Goal: Task Accomplishment & Management: Use online tool/utility

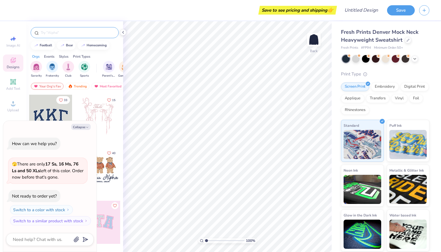
click at [76, 33] on input "text" at bounding box center [77, 33] width 75 height 6
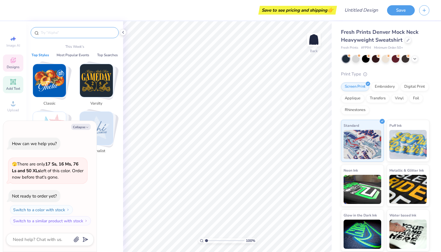
click at [11, 84] on icon at bounding box center [13, 81] width 7 height 7
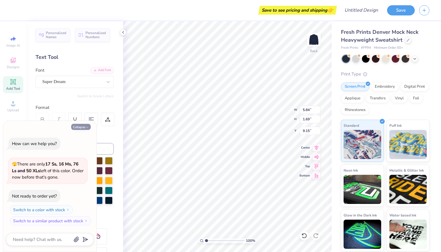
click at [83, 129] on button "Collapse" at bounding box center [81, 127] width 20 height 6
type textarea "x"
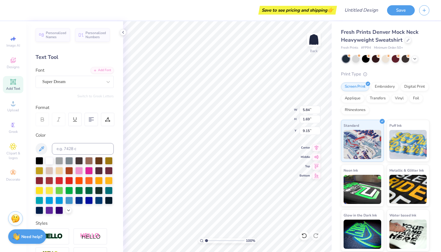
type input "3.30"
click at [87, 80] on div "Super Dream" at bounding box center [72, 81] width 61 height 9
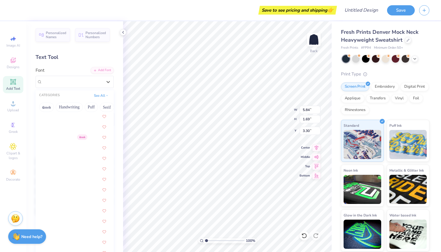
scroll to position [638, 0]
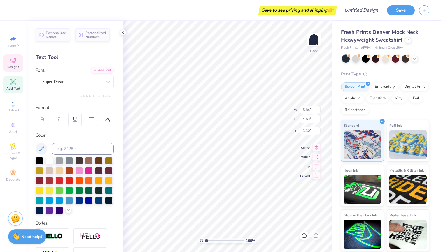
click at [13, 64] on div "Designs" at bounding box center [13, 63] width 20 height 17
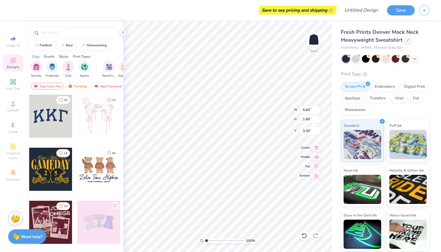
click at [54, 120] on div at bounding box center [50, 116] width 43 height 43
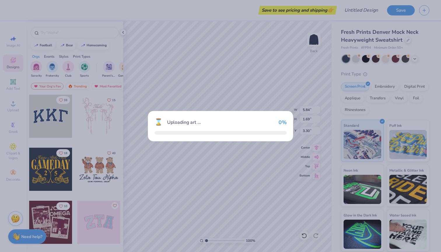
type input "10.91"
type input "4.79"
type input "3.00"
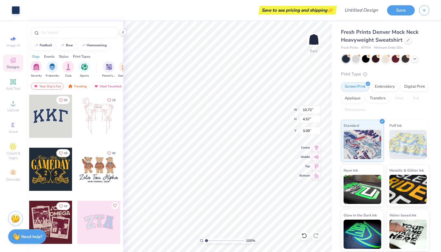
type input "3.00"
type input "10.91"
type input "4.79"
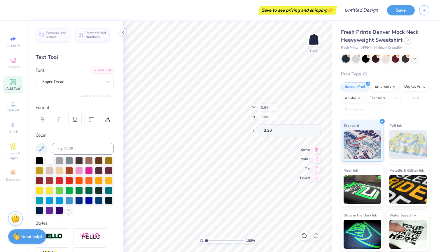
click at [267, 116] on div "100 % Back W 5.84 H 1.69 Y 3.30 Center Middle Top Bottom" at bounding box center [227, 136] width 209 height 231
type input "10.91"
type input "4.79"
type input "3.00"
type input "10.72"
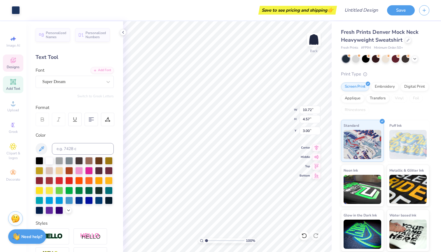
type input "4.57"
type input "10.91"
type input "4.79"
type input "5.84"
type input "1.69"
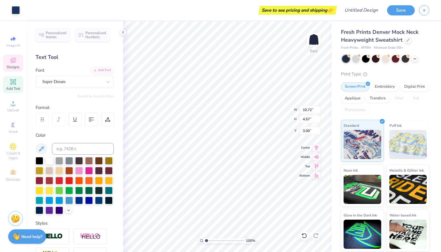
type input "3.30"
type input "10.91"
type input "4.79"
type input "1.64"
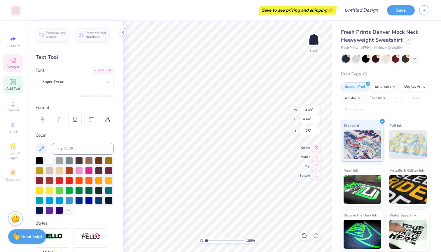
click at [15, 65] on span "Designs" at bounding box center [13, 67] width 13 height 5
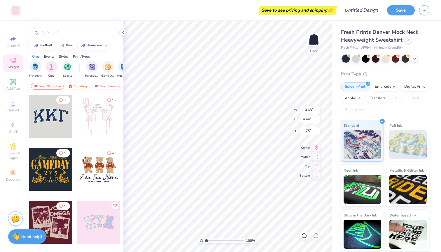
scroll to position [0, 19]
click at [45, 67] on div "filter for Club" at bounding box center [49, 66] width 12 height 12
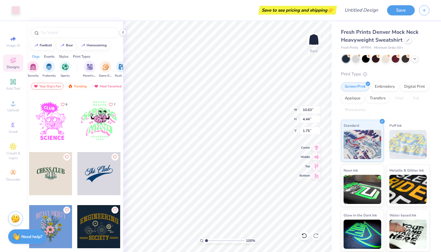
scroll to position [371, 0]
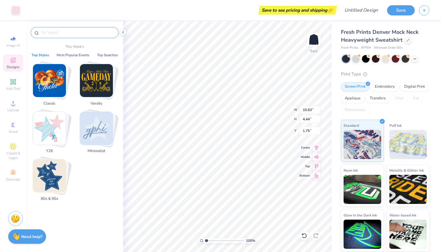
click at [87, 31] on input "text" at bounding box center [77, 33] width 75 height 6
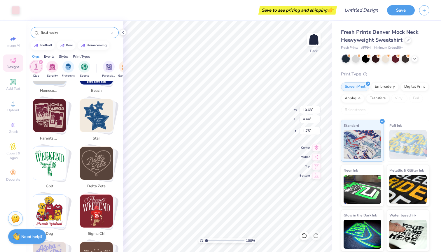
scroll to position [227, 0]
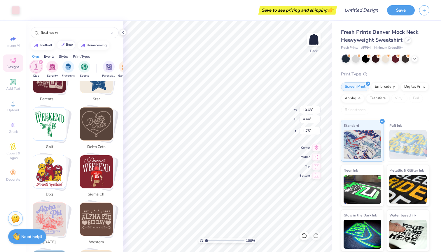
click at [73, 41] on button "bear" at bounding box center [66, 45] width 19 height 9
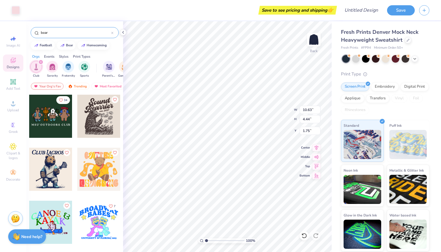
click at [71, 34] on input "bear" at bounding box center [75, 33] width 71 height 6
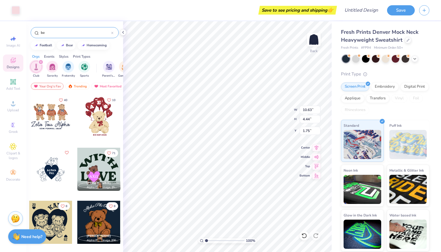
type input "b"
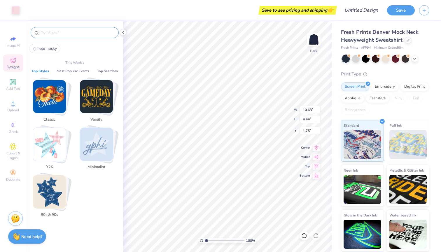
type input "o"
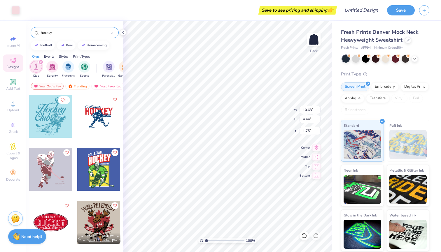
click at [41, 33] on input "hockey" at bounding box center [75, 33] width 71 height 6
type input "field hockey"
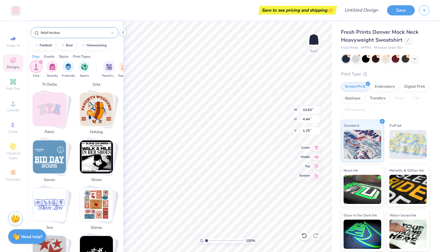
scroll to position [1055, 0]
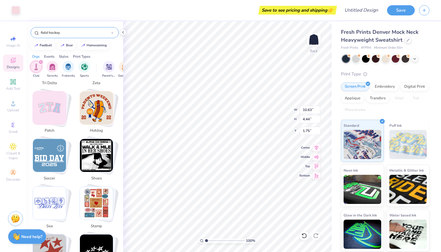
click at [63, 26] on div "field hockey" at bounding box center [74, 31] width 97 height 20
click at [67, 33] on input "field hockey" at bounding box center [75, 33] width 71 height 6
drag, startPoint x: 67, startPoint y: 33, endPoint x: 36, endPoint y: 32, distance: 31.0
click at [36, 32] on div "field hockey" at bounding box center [75, 32] width 88 height 11
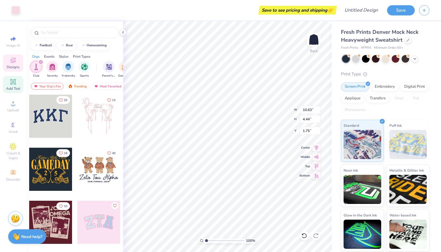
click at [15, 80] on icon at bounding box center [13, 82] width 4 height 4
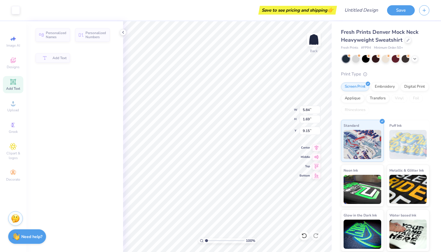
type input "5.84"
type input "1.69"
type input "9.15"
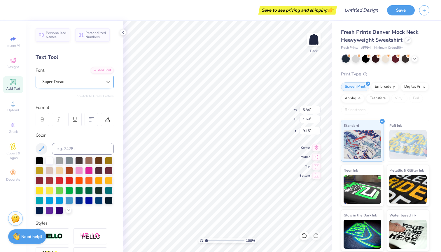
click at [106, 83] on icon at bounding box center [108, 82] width 6 height 6
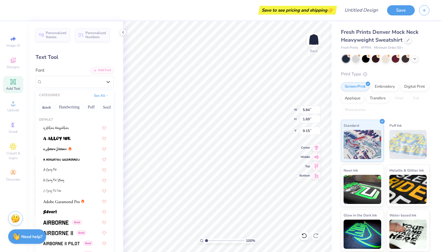
type input "10.91"
type input "4.79"
type input "1.64"
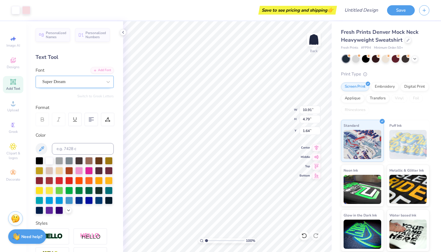
click at [80, 82] on div "Super Dream" at bounding box center [72, 81] width 61 height 9
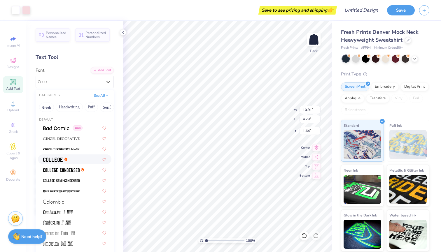
type input "c"
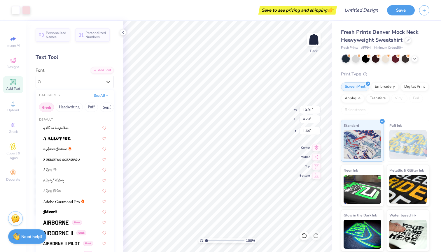
click at [50, 109] on button "Greek" at bounding box center [46, 107] width 15 height 9
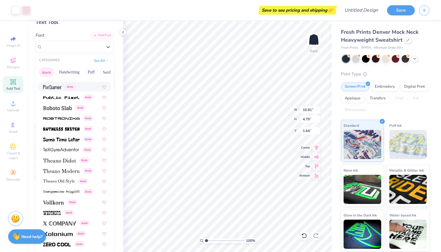
scroll to position [73, 0]
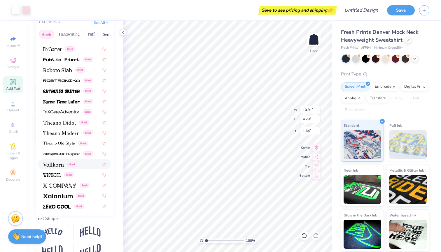
type input "5.84"
type input "1.69"
type input "9.15"
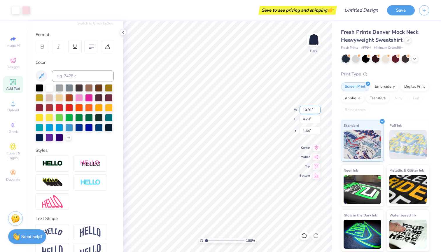
type input "1.03"
click at [13, 66] on span "Designs" at bounding box center [13, 67] width 13 height 5
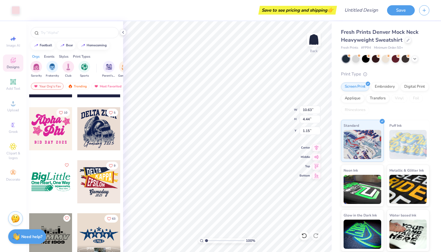
scroll to position [1594, 0]
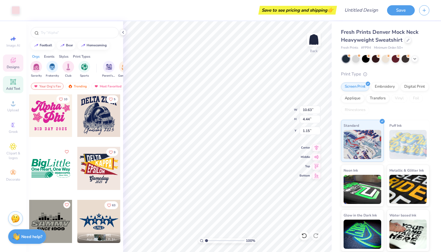
click at [13, 88] on span "Add Text" at bounding box center [13, 88] width 14 height 5
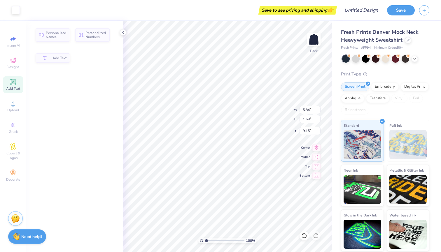
type input "5.84"
type input "1.69"
type input "9.15"
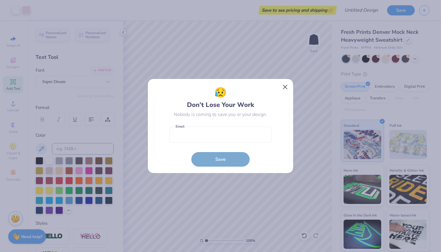
click at [284, 90] on button "Close" at bounding box center [285, 87] width 11 height 11
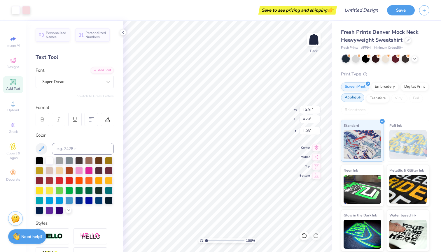
type input "0.99"
click at [8, 61] on div "Designs" at bounding box center [13, 63] width 20 height 17
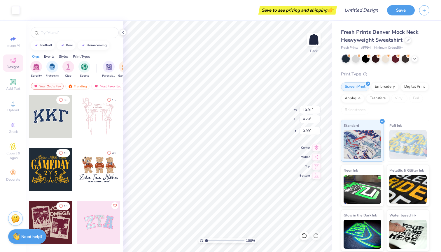
type input "0.94"
click at [17, 83] on div "Add Text" at bounding box center [13, 84] width 20 height 17
type input "5.84"
type input "1.69"
type input "9.15"
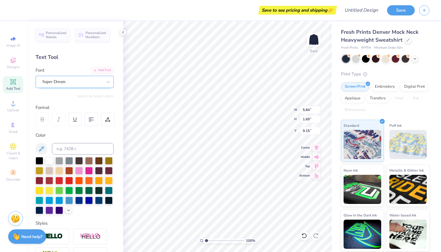
click at [95, 85] on div "Super Dream" at bounding box center [72, 81] width 61 height 9
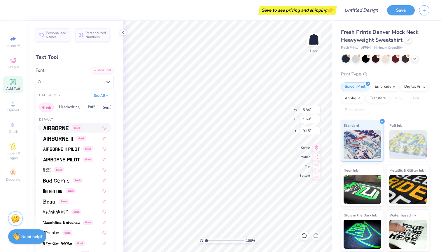
scroll to position [0, 0]
click at [46, 108] on button "Greek" at bounding box center [46, 107] width 15 height 9
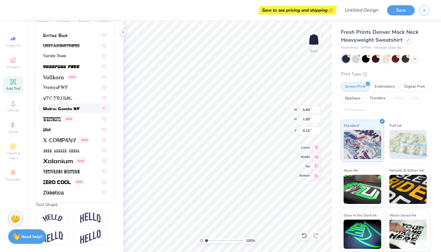
scroll to position [87, 0]
click at [120, 112] on div "Personalized Names Personalized Numbers Text Tool Add Font Font option Westhorn…" at bounding box center [74, 136] width 97 height 231
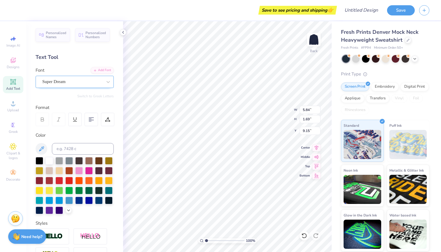
scroll to position [0, 0]
click at [14, 58] on icon at bounding box center [13, 60] width 7 height 7
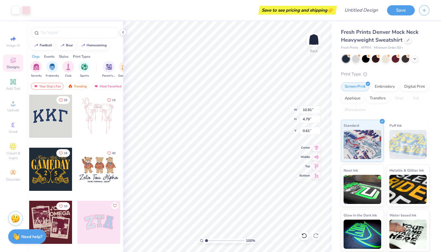
click at [29, 120] on div at bounding box center [7, 116] width 43 height 43
type input "5.77"
type input "5.88"
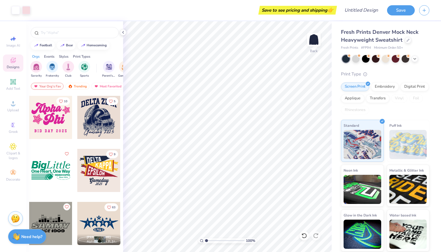
scroll to position [1595, 0]
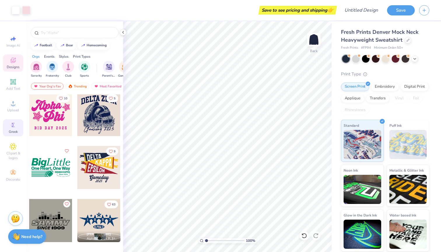
click at [12, 128] on icon at bounding box center [13, 125] width 7 height 7
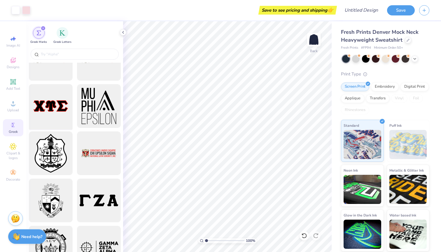
scroll to position [661, 0]
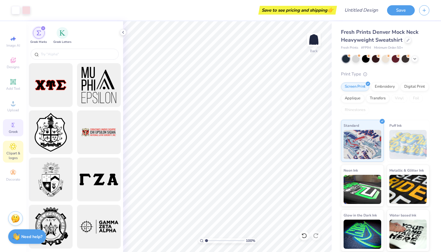
click at [15, 151] on div "Clipart & logos" at bounding box center [13, 152] width 20 height 22
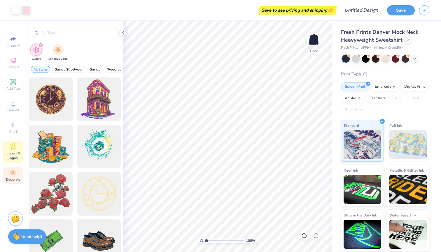
click at [10, 178] on span "Decorate" at bounding box center [13, 179] width 14 height 5
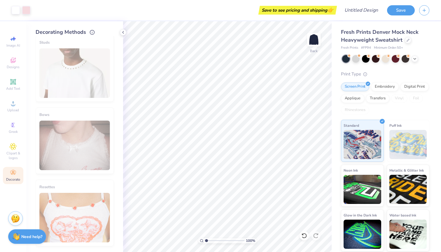
scroll to position [295, 0]
click at [13, 103] on icon at bounding box center [13, 103] width 7 height 7
click at [16, 62] on icon at bounding box center [13, 60] width 7 height 7
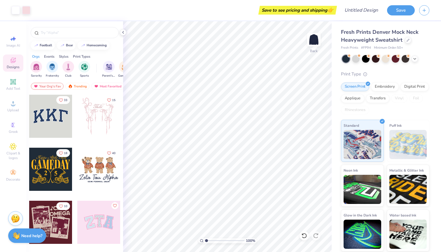
click at [27, 242] on div "Need help? Chat with us." at bounding box center [27, 236] width 38 height 15
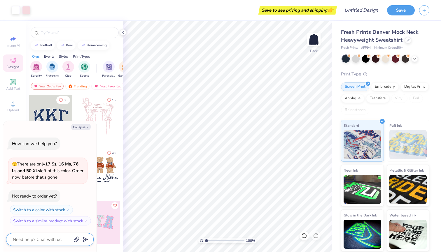
click at [41, 240] on textarea at bounding box center [41, 240] width 59 height 8
type textarea "x"
type textarea "h"
type textarea "x"
type textarea "ho"
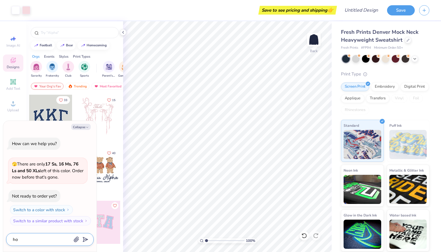
type textarea "x"
type textarea "how"
type textarea "x"
type textarea "how"
type textarea "x"
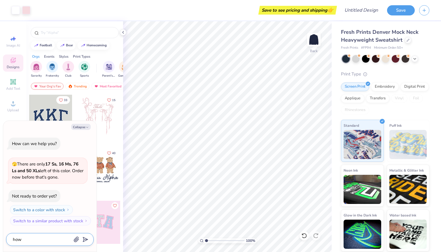
type textarea "how d"
type textarea "x"
type textarea "how do"
type textarea "x"
type textarea "how do"
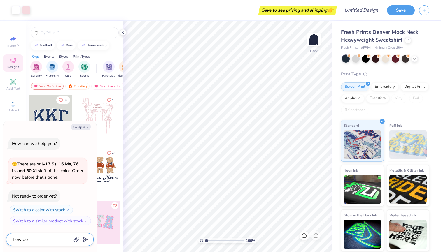
type textarea "x"
type textarea "how do i"
type textarea "x"
type textarea "how do I"
type textarea "x"
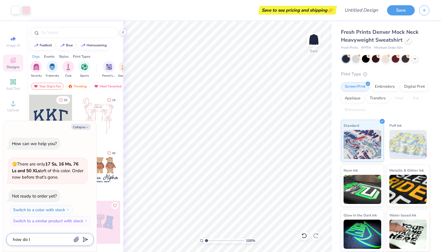
type textarea "how do I c"
type textarea "x"
type textarea "how do I ca"
type textarea "x"
type textarea "how do I can"
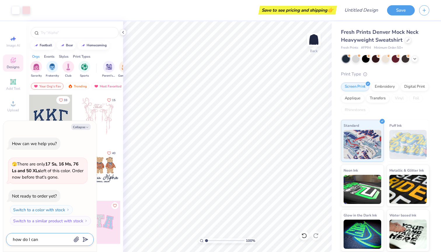
type textarea "x"
type textarea "how do I cang"
type textarea "x"
type textarea "how do I [PERSON_NAME]"
type textarea "x"
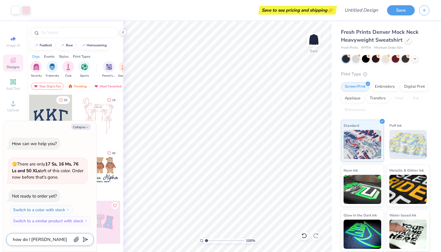
type textarea "how do I change"
type textarea "x"
type textarea "how do I change t"
type textarea "x"
type textarea "how do I change th"
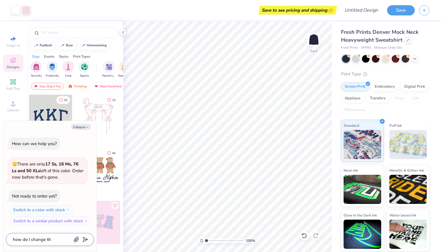
type textarea "x"
type textarea "how do I change the"
type textarea "x"
type textarea "how do I change the"
type textarea "x"
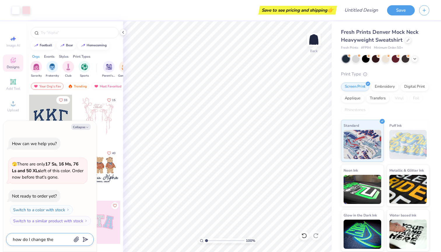
type textarea "how do I change the t"
type textarea "x"
type textarea "how do I change the te"
type textarea "x"
type textarea "how do I change the tex"
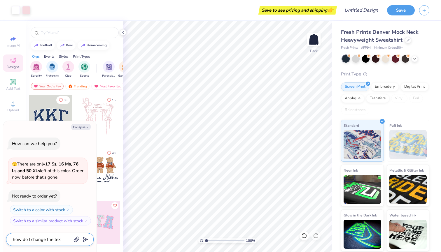
type textarea "x"
type textarea "how do I change the text"
type textarea "x"
type textarea "how do I change the text"
type textarea "x"
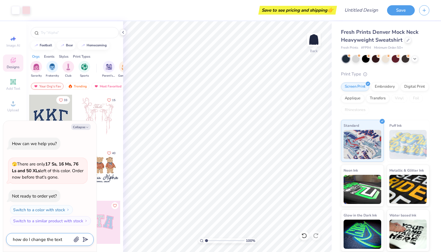
type textarea "how do I change the text o"
type textarea "x"
type textarea "how do I change the text on"
type textarea "x"
type textarea "how do I change the text on"
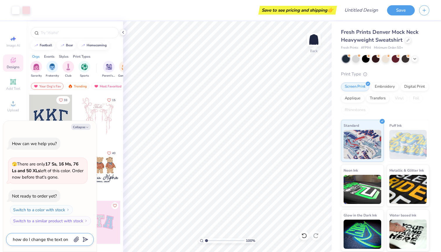
type textarea "x"
type textarea "how do I change the text on a"
type textarea "x"
type textarea "how do I change the text on a"
type textarea "x"
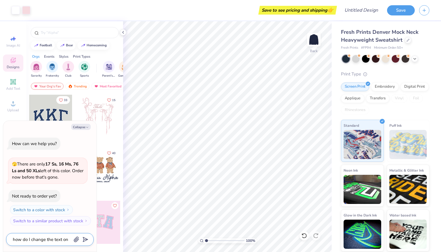
type textarea "how do I change the text on a a"
type textarea "x"
type textarea "how do I change the text on a al"
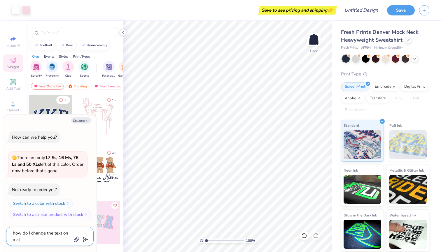
type textarea "x"
type textarea "how do I change the text on a alr"
type textarea "x"
type textarea "how do I change the text on a alre"
type textarea "x"
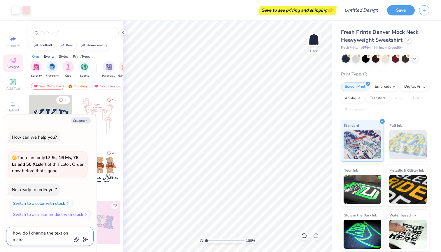
type textarea "how do I change the text on a [PERSON_NAME]"
type textarea "x"
type textarea "how do I change the text on a alredy"
type textarea "x"
type textarea "how do I change the text on a already"
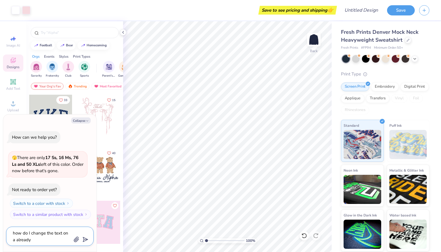
type textarea "x"
type textarea "how do I change the text on a already m"
type textarea "x"
type textarea "how do I change the text on a already ma"
type textarea "x"
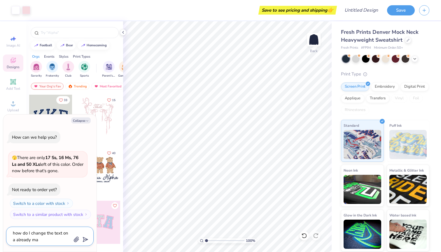
type textarea "how do I change the text on a already mad"
type textarea "x"
type textarea "how do I change the text on a already made"
type textarea "x"
type textarea "how do I change the text on a already made"
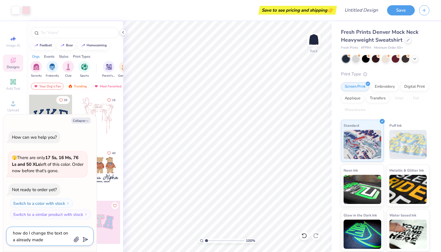
type textarea "x"
type textarea "how do I change the text on a already made s"
type textarea "x"
type textarea "how do I change the text on a already made se"
type textarea "x"
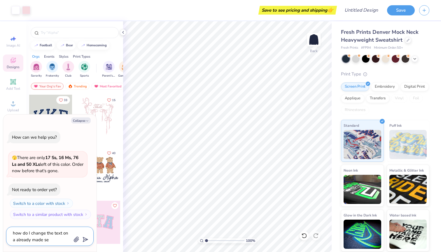
type textarea "how do I change the text on a already made s"
type textarea "x"
type textarea "how do I change the text on a already made"
type textarea "x"
type textarea "how do I change the text on a already made d"
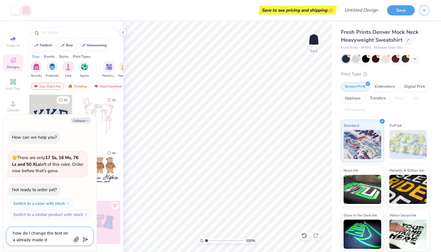
type textarea "x"
type textarea "how do I change the text on a already made de"
type textarea "x"
type textarea "how do I change the text on a already made dez"
type textarea "x"
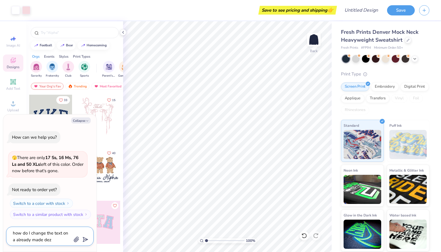
type textarea "how do I change the text on a already made de"
type textarea "x"
type textarea "how do I change the text on a already made des"
type textarea "x"
type textarea "how do I change the text on a already made desi"
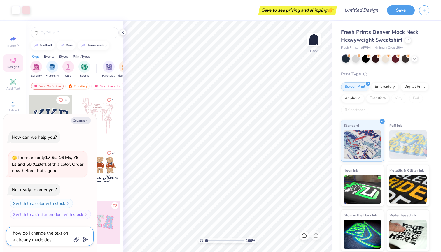
type textarea "x"
type textarea "how do I change the text on a already made desig"
type textarea "x"
type textarea "how do I change the text on a already made design"
type textarea "x"
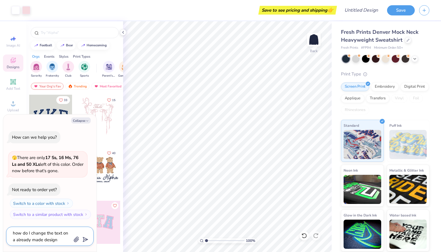
type textarea "how do I change the text on a already made design"
type textarea "x"
type textarea "how do I change the text on a already made design"
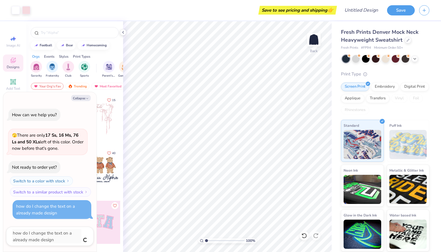
type textarea "x"
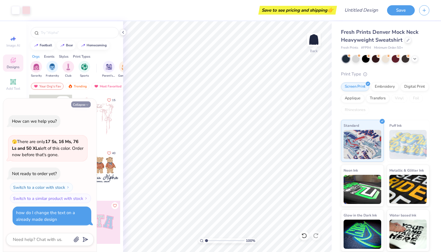
click at [81, 104] on button "Collapse" at bounding box center [81, 105] width 20 height 6
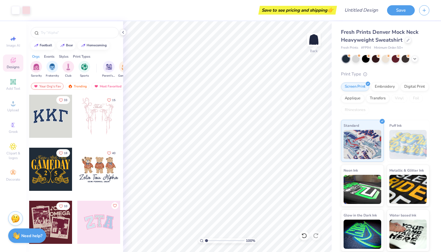
click at [37, 236] on strong "Need help?" at bounding box center [31, 236] width 21 height 6
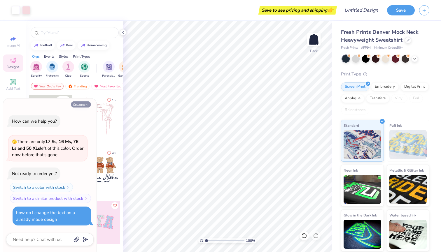
click at [87, 105] on polyline "button" at bounding box center [87, 104] width 2 height 1
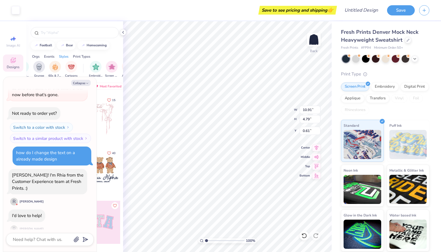
scroll to position [0, 437]
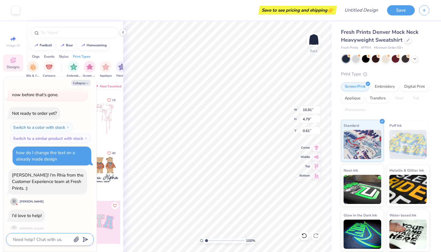
click at [46, 240] on textarea at bounding box center [41, 240] width 59 height 8
type textarea "x"
type textarea "t"
type textarea "x"
type textarea "th"
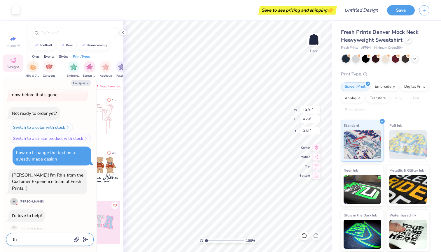
type textarea "x"
type textarea "the"
type textarea "x"
type textarea "the"
type textarea "x"
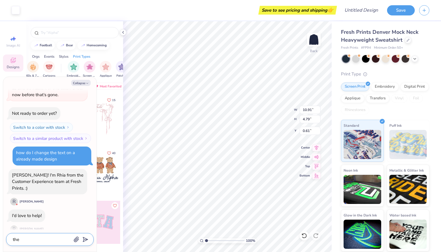
type textarea "the d"
type textarea "x"
type textarea "the de"
type textarea "x"
type textarea "the des"
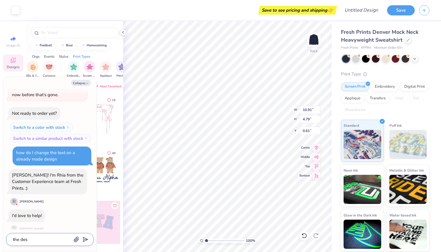
type textarea "x"
type textarea "the desi"
type textarea "x"
type textarea "the desig"
type textarea "x"
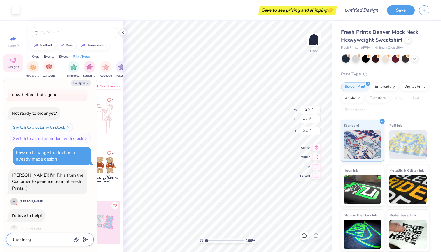
type textarea "the design"
type textarea "x"
type textarea "the design"
type textarea "x"
type textarea "the design i"
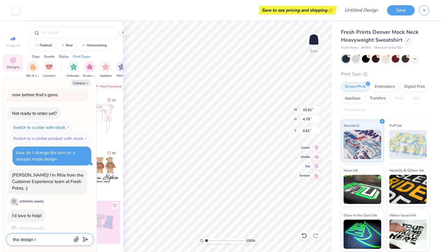
type textarea "x"
type textarea "the design is"
type textarea "x"
type textarea "the design is"
type textarea "x"
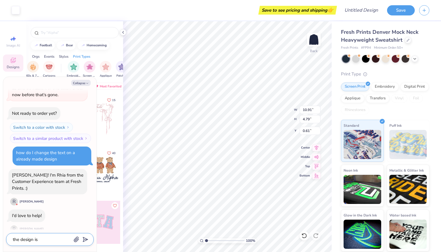
type textarea "the design is a"
type textarea "x"
type textarea "the design is a"
type textarea "x"
type textarea "the design is a k"
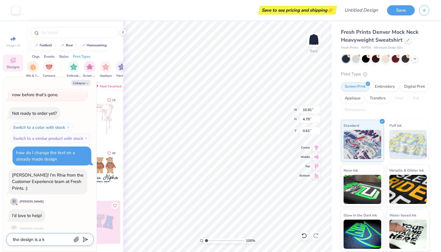
type textarea "x"
type textarea "the design is a kk"
type textarea "x"
type textarea "the design is a kkg"
type textarea "x"
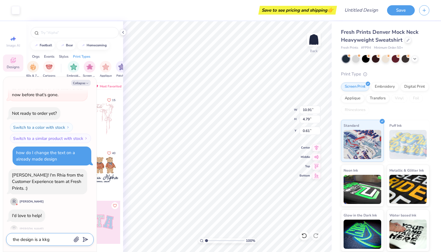
type textarea "the design is a keg"
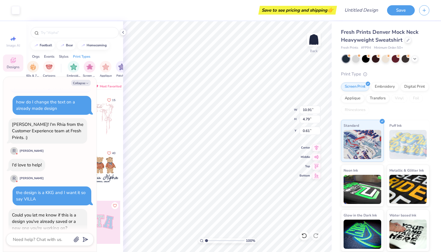
scroll to position [123, 0]
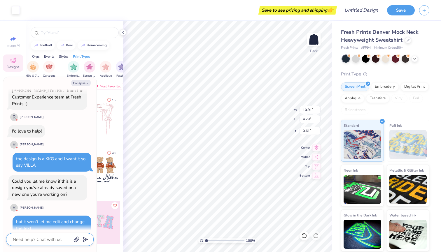
click at [34, 239] on textarea at bounding box center [41, 240] width 59 height 8
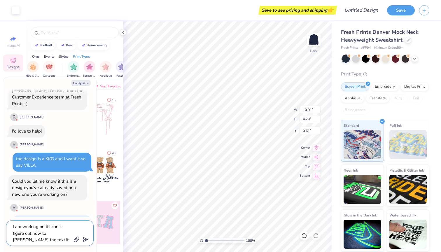
click at [60, 233] on textarea "I am working on it I can't figure out how to [PERSON_NAME] the text it won't le…" at bounding box center [41, 233] width 59 height 20
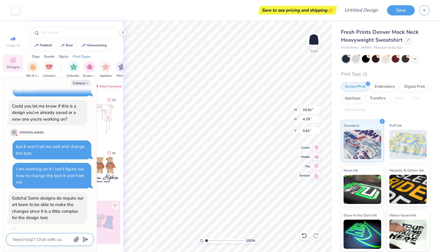
scroll to position [258, 0]
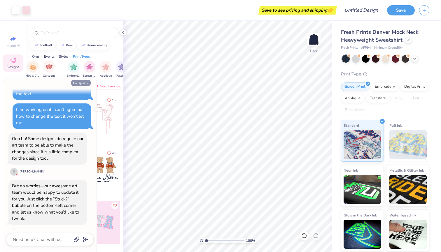
click at [88, 84] on icon "button" at bounding box center [87, 84] width 4 height 4
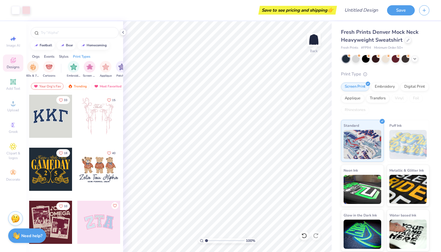
click at [22, 241] on div "Need help? Chat with us." at bounding box center [27, 236] width 38 height 15
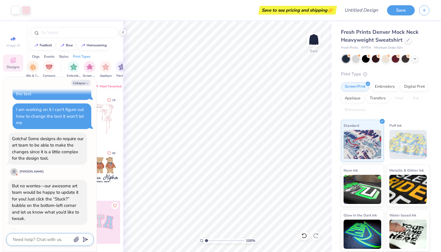
click at [27, 238] on textarea at bounding box center [41, 240] width 59 height 8
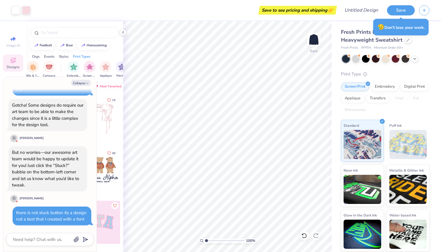
scroll to position [280, 0]
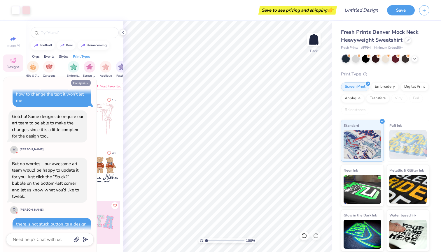
click at [85, 83] on button "Collapse" at bounding box center [81, 83] width 20 height 6
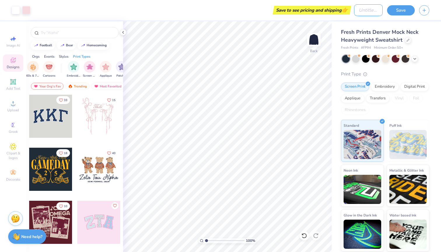
click at [366, 11] on input "Design Title" at bounding box center [368, 10] width 29 height 12
click at [333, 67] on div "Fresh Prints Denver Mock Neck Heavyweight Sweatshirt Fresh Prints # FP94 Minimu…" at bounding box center [386, 136] width 109 height 231
click at [382, 88] on div "Embroidery" at bounding box center [385, 86] width 28 height 9
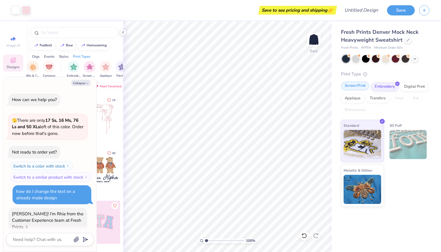
scroll to position [321, 0]
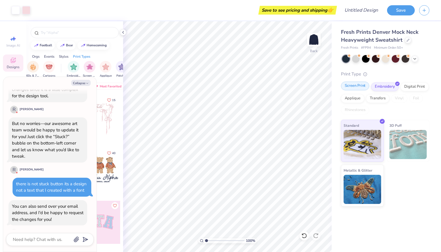
click at [362, 86] on div "Screen Print" at bounding box center [355, 86] width 28 height 9
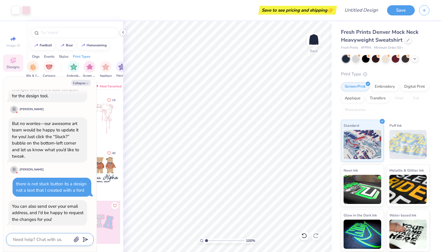
click at [50, 239] on textarea at bounding box center [41, 240] width 59 height 8
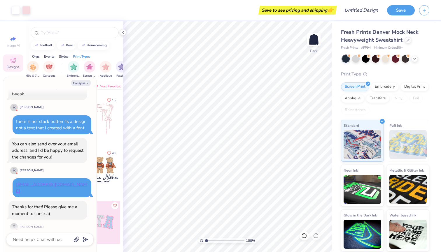
scroll to position [399, 0]
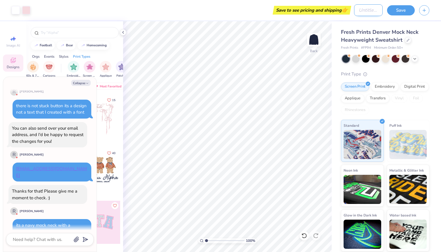
click at [364, 10] on input "Design Title" at bounding box center [368, 10] width 29 height 12
click at [403, 11] on button "Save" at bounding box center [401, 9] width 28 height 10
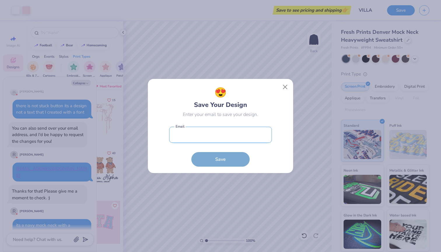
click at [221, 140] on input "email" at bounding box center [220, 135] width 103 height 16
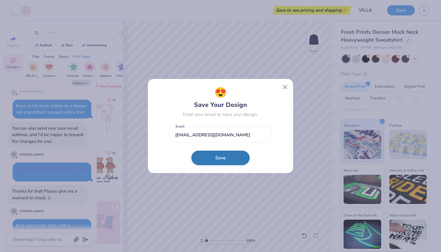
click at [221, 158] on button "Save" at bounding box center [220, 158] width 58 height 15
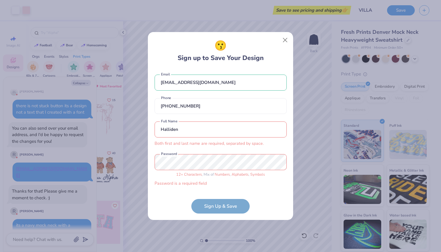
click at [199, 132] on input "Halliden" at bounding box center [221, 130] width 132 height 16
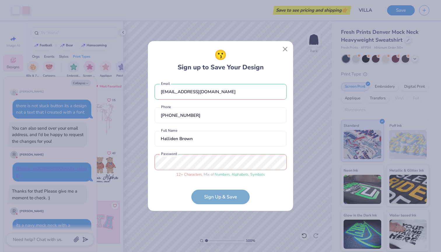
scroll to position [446, 0]
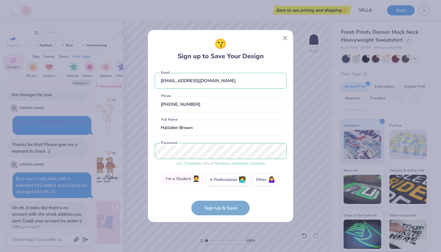
click at [189, 183] on label "I'm a Student 🧑‍🎓" at bounding box center [183, 179] width 41 height 12
click at [219, 183] on input "I'm a Student 🧑‍🎓" at bounding box center [221, 182] width 4 height 4
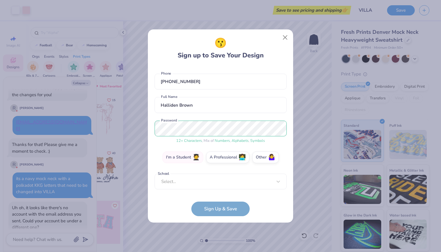
scroll to position [19, 0]
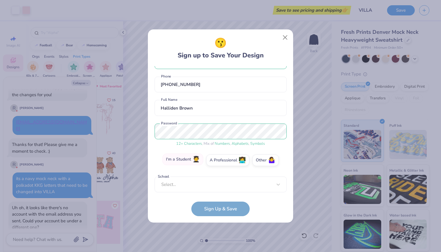
click at [186, 157] on label "I'm a Student 🧑‍🎓" at bounding box center [183, 160] width 41 height 12
click at [219, 179] on input "I'm a Student 🧑‍🎓" at bounding box center [221, 181] width 4 height 4
click at [260, 159] on label "Other 🤷‍♀️" at bounding box center [265, 160] width 27 height 12
click at [223, 179] on input "Other 🤷‍♀️" at bounding box center [221, 181] width 4 height 4
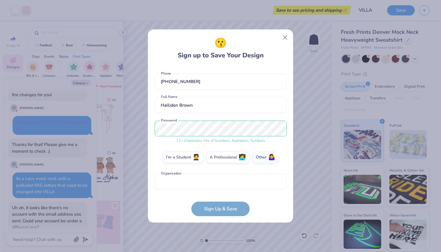
click at [207, 209] on form "[EMAIL_ADDRESS][DOMAIN_NAME] Email [PHONE_NUMBER] Phone Halliden Brown Full Nam…" at bounding box center [221, 141] width 132 height 150
click at [266, 156] on label "Other 🤷‍♀️" at bounding box center [265, 157] width 27 height 12
click at [223, 179] on input "Other 🤷‍♀️" at bounding box center [221, 181] width 4 height 4
click at [231, 172] on div "[EMAIL_ADDRESS][DOMAIN_NAME] Email [PHONE_NUMBER] Phone Halliden Brown Full Nam…" at bounding box center [221, 129] width 132 height 126
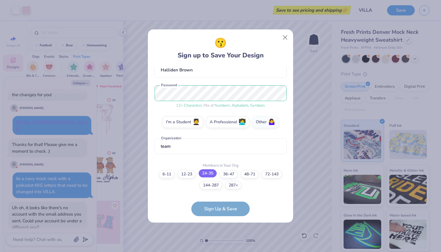
click at [205, 176] on label "24-35" at bounding box center [208, 174] width 18 height 8
click at [219, 235] on input "24-35" at bounding box center [221, 237] width 4 height 4
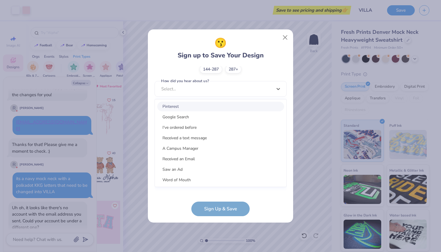
click at [219, 188] on div "option Pinterest focused, 1 of 15. 15 results available. Use Up and Down to cho…" at bounding box center [221, 134] width 132 height 107
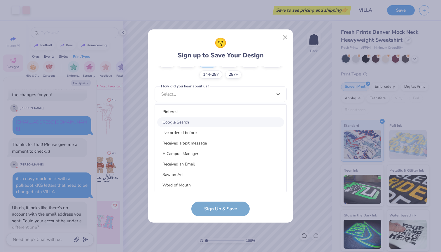
click at [227, 119] on div "Google Search" at bounding box center [220, 123] width 127 height 10
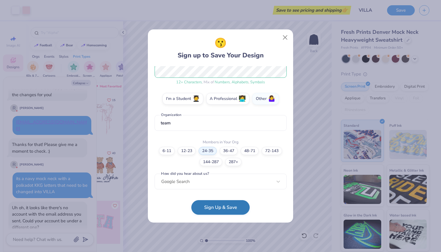
click at [230, 208] on button "Sign Up & Save" at bounding box center [220, 207] width 58 height 15
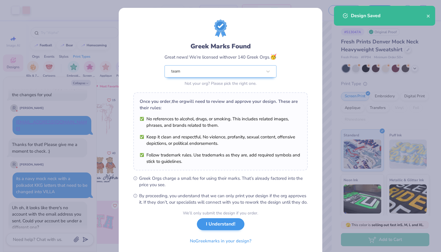
click at [226, 231] on button "I Understand!" at bounding box center [221, 225] width 48 height 12
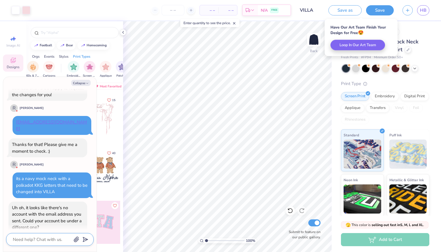
click at [34, 240] on textarea at bounding box center [41, 240] width 59 height 8
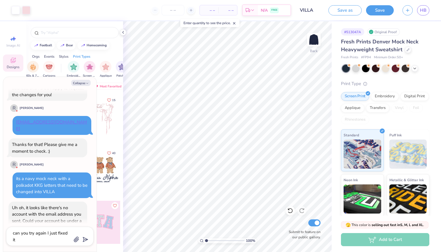
scroll to position [461, 0]
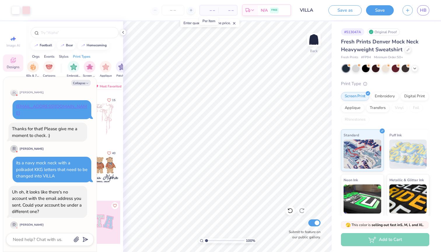
click at [212, 10] on span "– –" at bounding box center [209, 10] width 12 height 6
click at [214, 9] on span "– –" at bounding box center [209, 10] width 12 height 6
click at [176, 11] on input "number" at bounding box center [173, 10] width 23 height 11
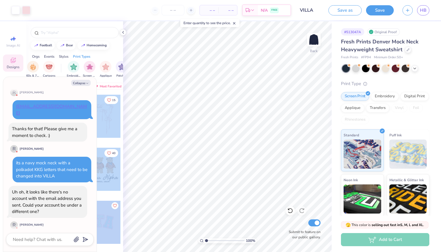
click at [131, 137] on div "Art colors – – Per Item – – Total Est. Delivery N/A FREE Design Title VILLA Sav…" at bounding box center [220, 126] width 441 height 252
click at [81, 83] on button "Collapse" at bounding box center [81, 83] width 20 height 6
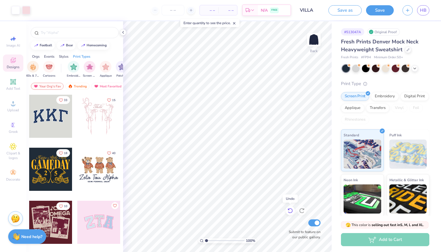
click at [290, 210] on icon at bounding box center [290, 211] width 6 height 6
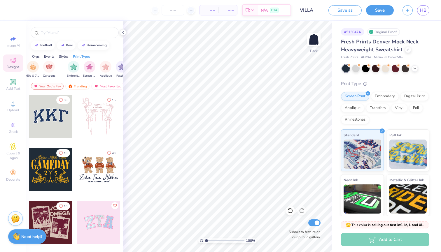
click at [53, 120] on div at bounding box center [50, 116] width 43 height 43
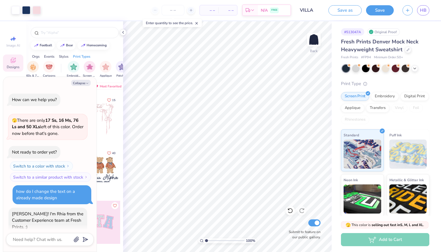
scroll to position [527, 0]
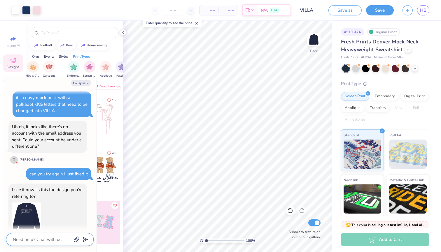
click at [32, 238] on textarea at bounding box center [41, 240] width 59 height 8
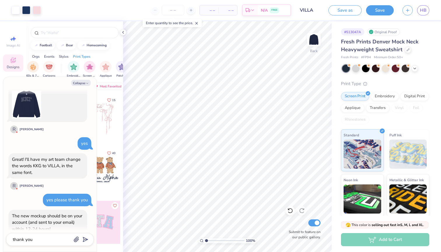
scroll to position [654, 0]
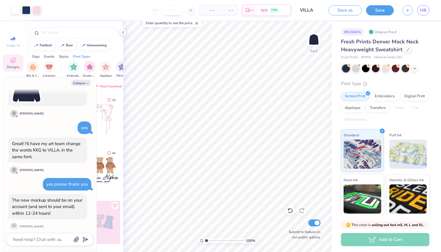
click at [176, 10] on input "number" at bounding box center [173, 10] width 23 height 11
click at [167, 12] on input "number" at bounding box center [173, 10] width 23 height 11
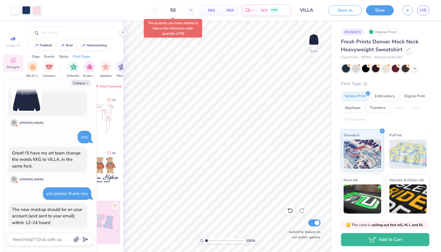
click at [215, 9] on div "N/A Per Item" at bounding box center [209, 10] width 19 height 10
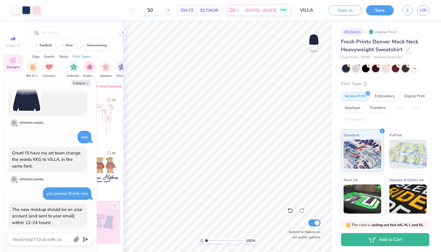
click at [162, 9] on input "50" at bounding box center [150, 10] width 23 height 11
click at [162, 8] on input "50" at bounding box center [150, 10] width 23 height 11
click at [140, 10] on div "50" at bounding box center [150, 10] width 44 height 11
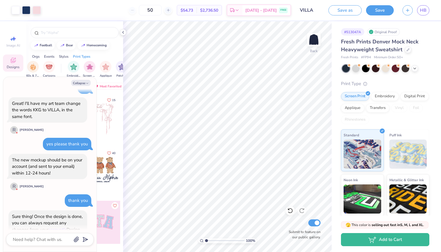
click at [144, 12] on div "50" at bounding box center [150, 10] width 44 height 11
click at [60, 241] on textarea at bounding box center [41, 240] width 59 height 8
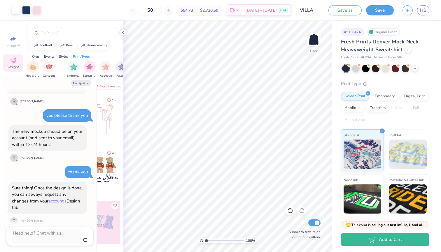
scroll to position [726, 0]
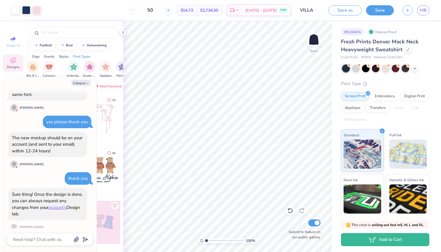
click at [147, 11] on div "50" at bounding box center [150, 10] width 44 height 11
click at [145, 11] on div "50" at bounding box center [150, 10] width 44 height 11
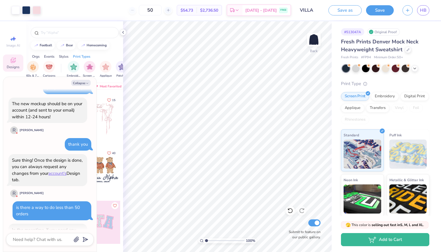
scroll to position [760, 0]
click at [25, 241] on textarea at bounding box center [41, 240] width 59 height 8
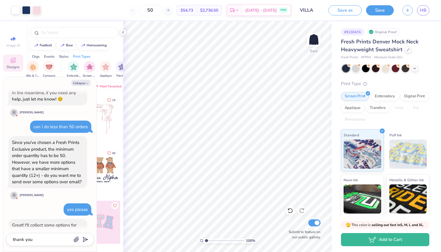
scroll to position [914, 0]
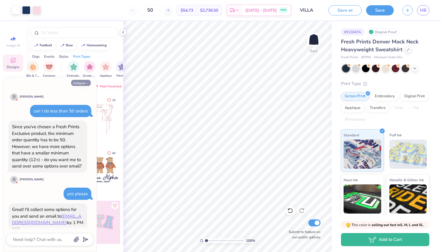
click at [77, 83] on button "Collapse" at bounding box center [81, 83] width 20 height 6
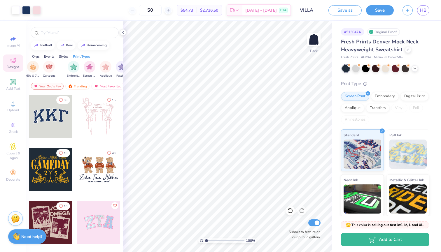
click at [146, 10] on div "50" at bounding box center [150, 10] width 44 height 11
click at [162, 10] on input "50" at bounding box center [150, 10] width 23 height 11
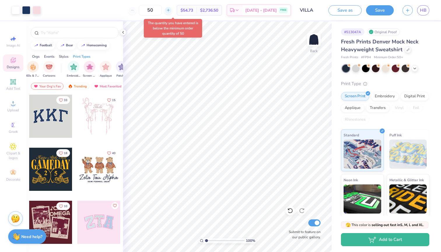
click at [172, 13] on div at bounding box center [168, 10] width 8 height 8
click at [155, 10] on icon at bounding box center [155, 10] width 4 height 4
click at [155, 10] on div "50" at bounding box center [173, 10] width 44 height 11
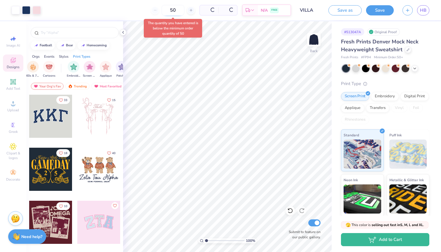
click at [177, 10] on div "50" at bounding box center [173, 10] width 44 height 11
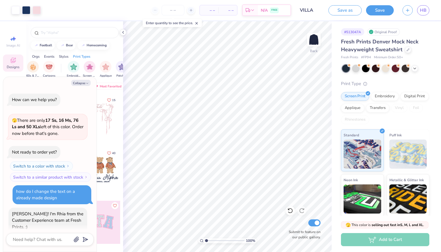
scroll to position [932, 0]
